Goal: Transaction & Acquisition: Book appointment/travel/reservation

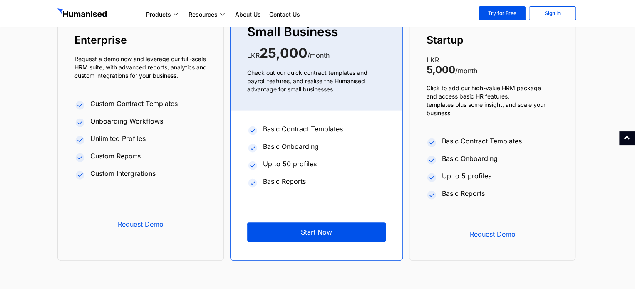
scroll to position [3176, 0]
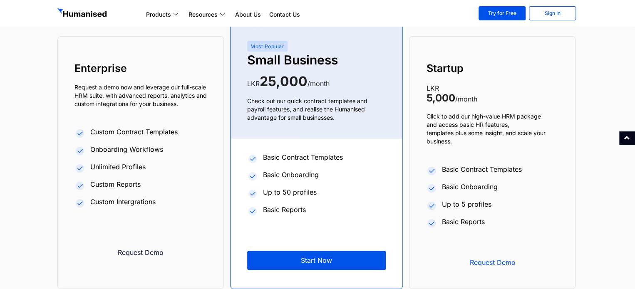
click at [152, 256] on span "Request Demo" at bounding box center [140, 252] width 107 height 7
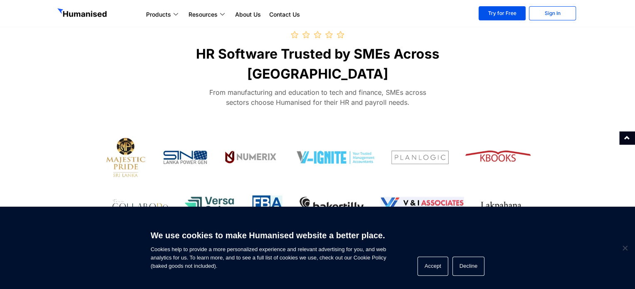
scroll to position [2668, 0]
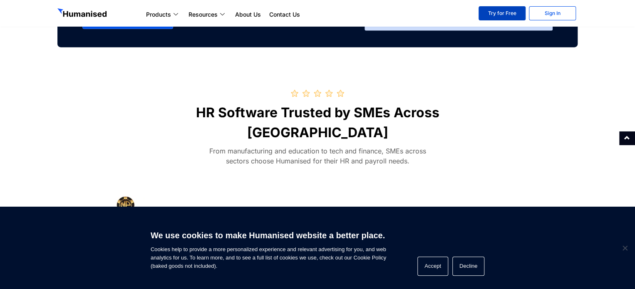
click at [489, 14] on link "Try for Free" at bounding box center [502, 13] width 47 height 14
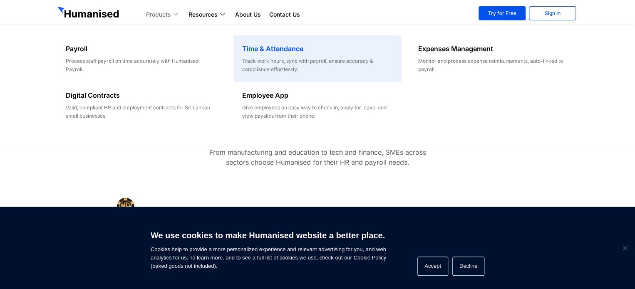
click at [282, 66] on div "Track work hours, sync with payroll, ensure accuracy & compliance effortlessly." at bounding box center [317, 65] width 151 height 17
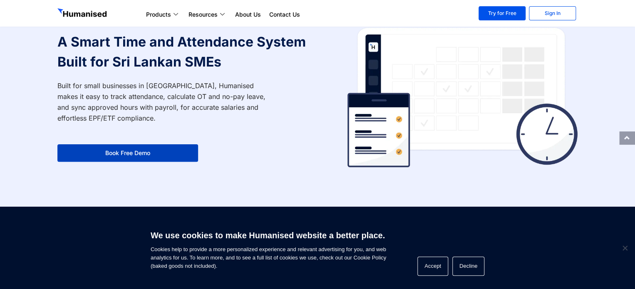
scroll to position [45, 0]
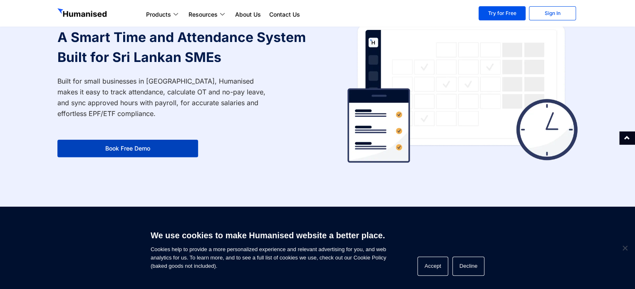
click at [146, 145] on link "Book Free Demo" at bounding box center [127, 148] width 141 height 17
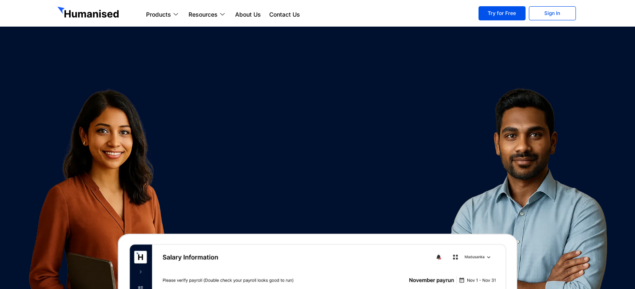
scroll to position [2666, 0]
